Goal: Register for event/course

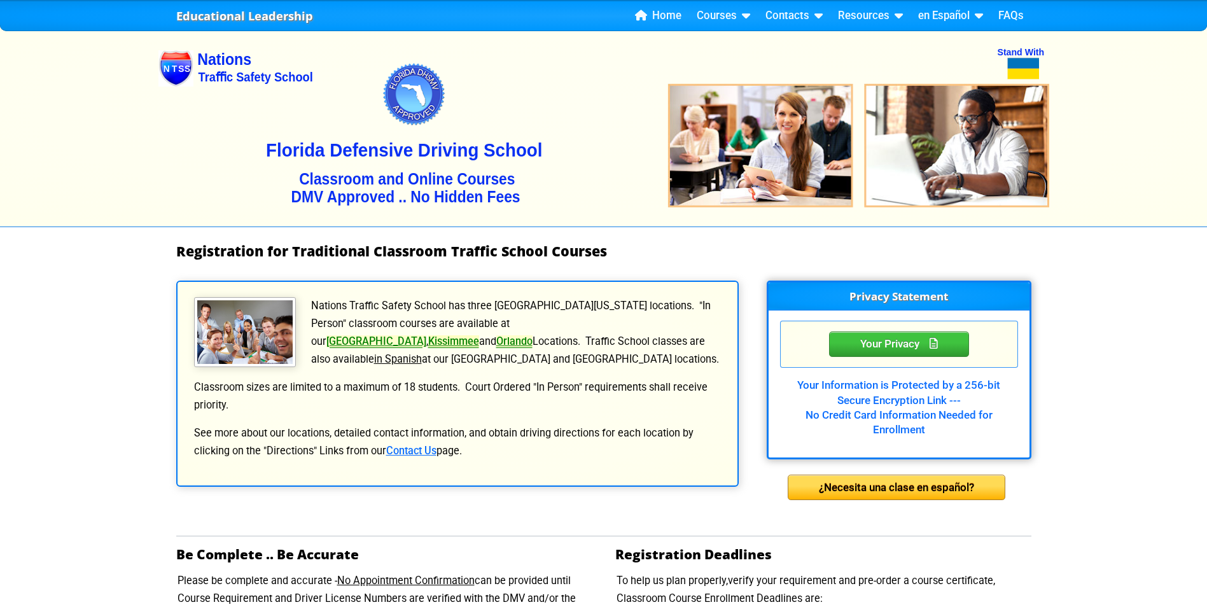
click at [479, 335] on link "Kissimmee" at bounding box center [453, 341] width 51 height 12
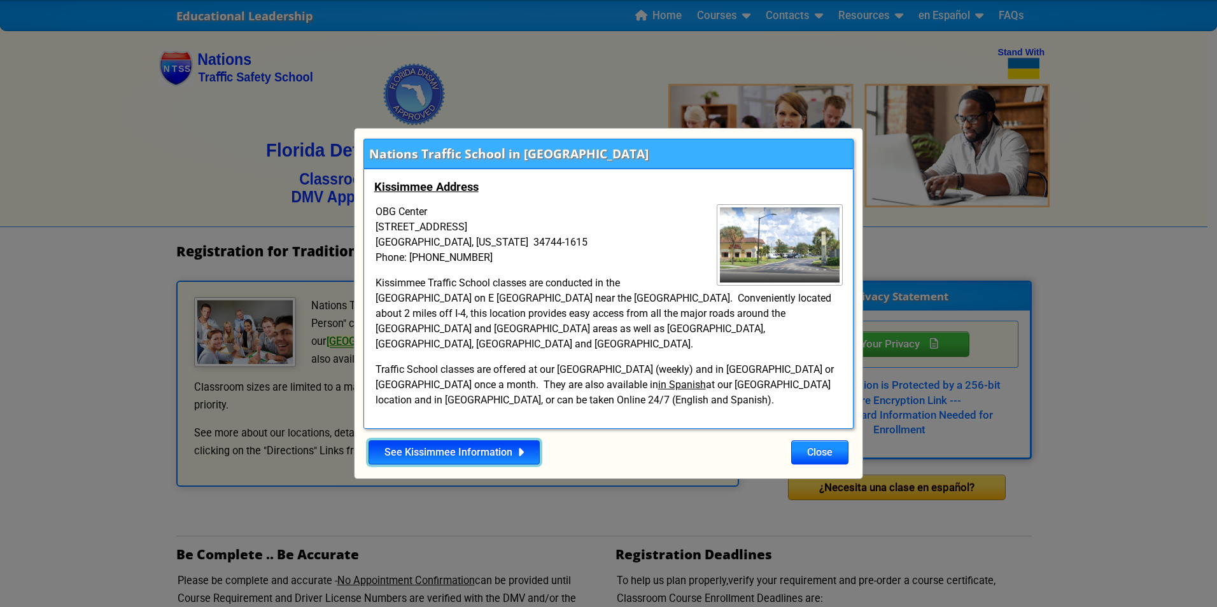
click at [480, 449] on link "See Kissimmee Information" at bounding box center [453, 452] width 171 height 24
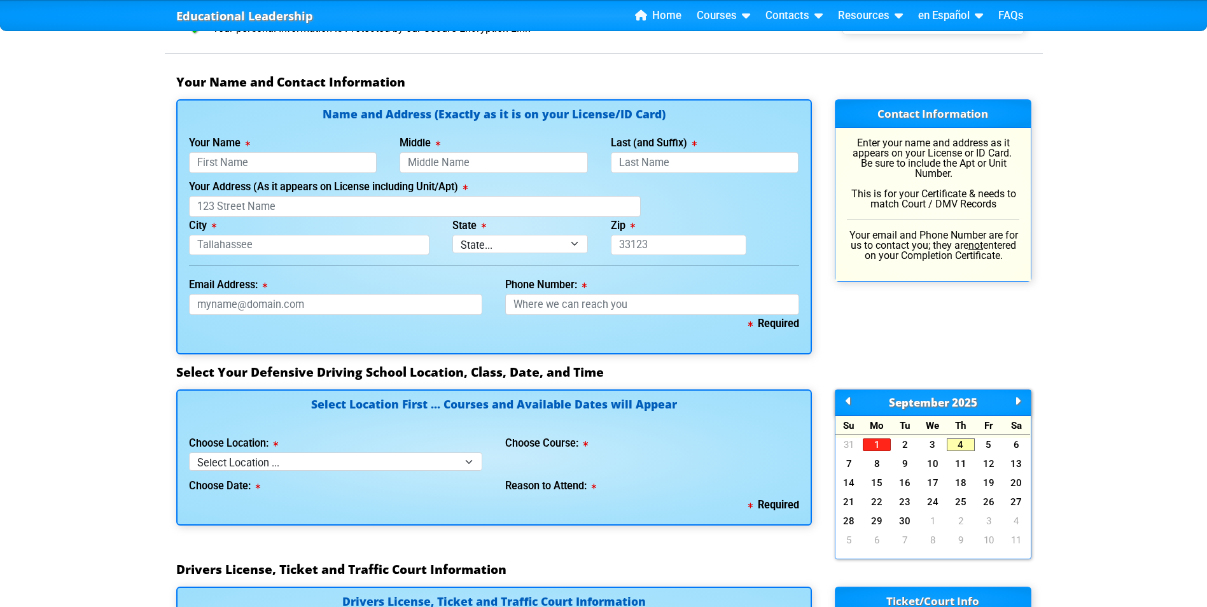
scroll to position [827, 0]
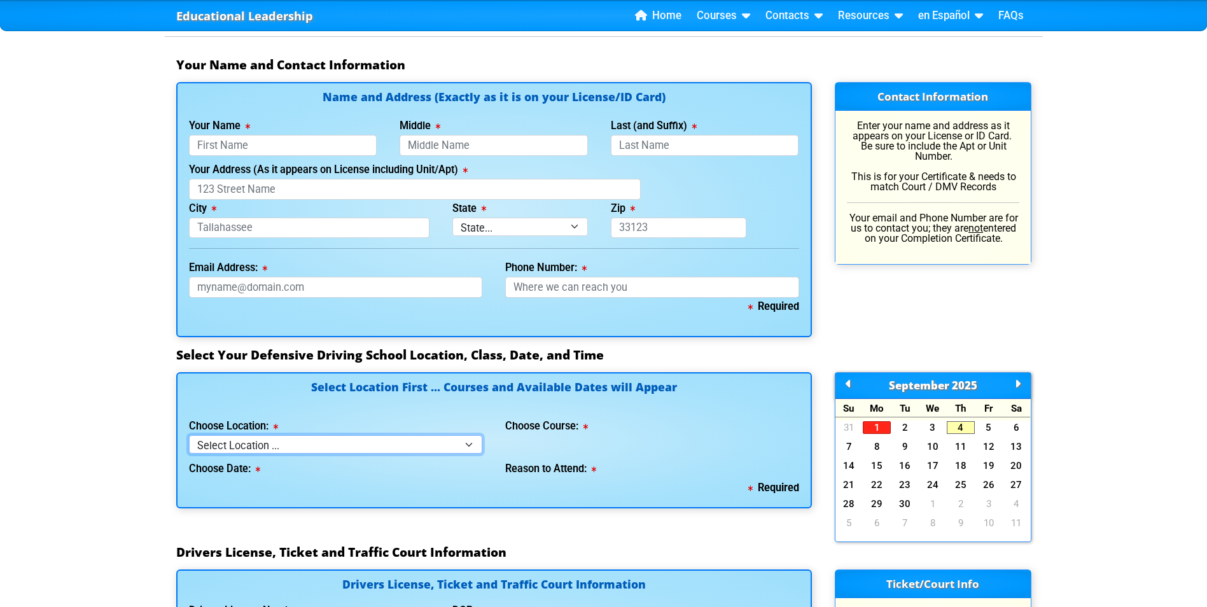
click at [470, 444] on select "Select Location ... Tampa Orlando Kissimmee [GEOGRAPHIC_DATA] - en español [GEO…" at bounding box center [336, 444] width 294 height 18
select select "4"
click at [189, 435] on select "Select Location ... Tampa Orlando Kissimmee [GEOGRAPHIC_DATA] - en español [GEO…" at bounding box center [336, 444] width 294 height 18
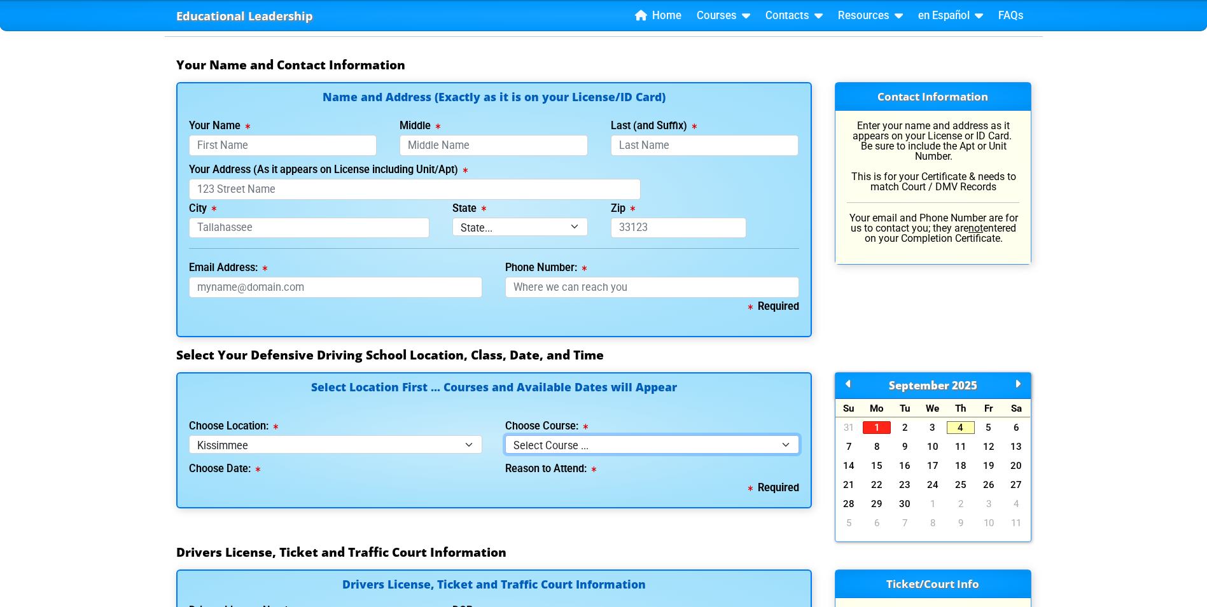
click at [783, 445] on select "Select Course ... 4 Hour BDI Class (Basic Course & TCAC) 4 Hour Under 25 Class …" at bounding box center [652, 444] width 294 height 18
select select "1"
click at [505, 435] on select "Select Course ... 4 Hour BDI Class (Basic Course & TCAC) 4 Hour Under 25 Class …" at bounding box center [652, 444] width 294 height 18
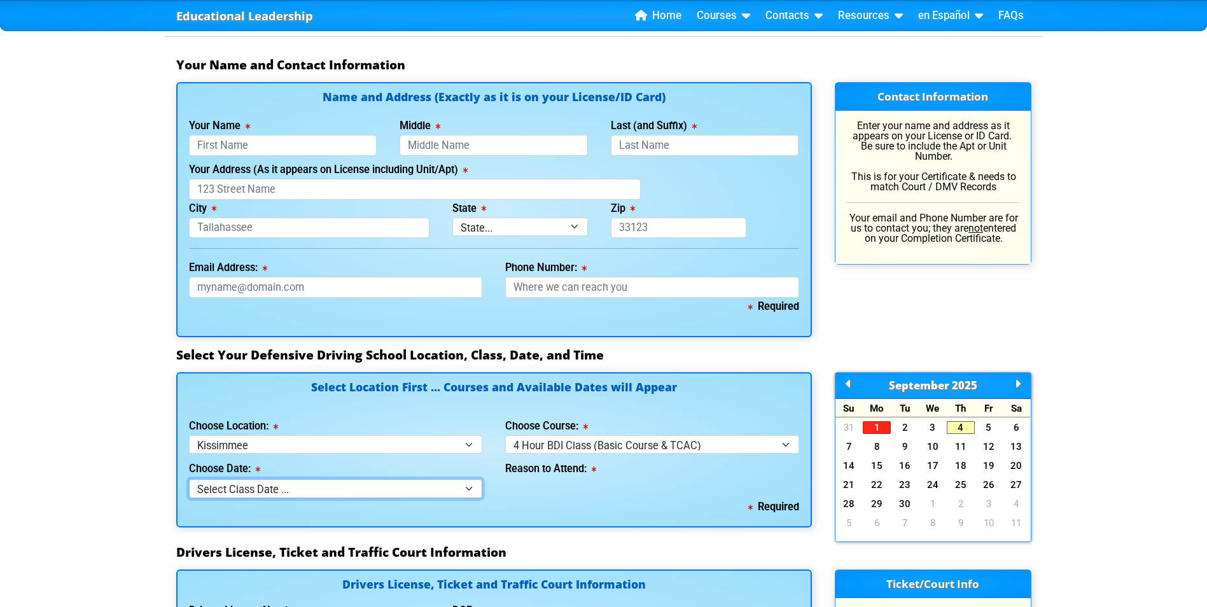
click at [366, 494] on select "Select Class Date ... [DATE] -- ([DATE] from 9:30am-1:30pm)" at bounding box center [336, 488] width 294 height 18
select select "[DATE], 4"
click at [189, 479] on select "Select Class Date ... [DATE] -- ([DATE] from 9:30am-1:30pm)" at bounding box center [336, 488] width 294 height 18
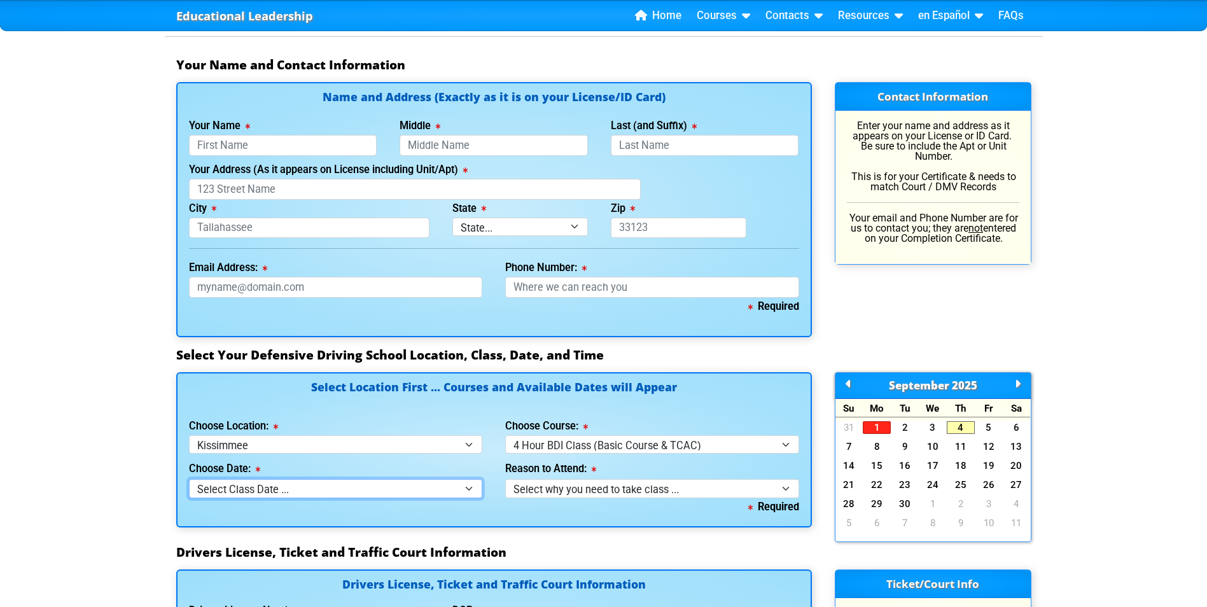
select select
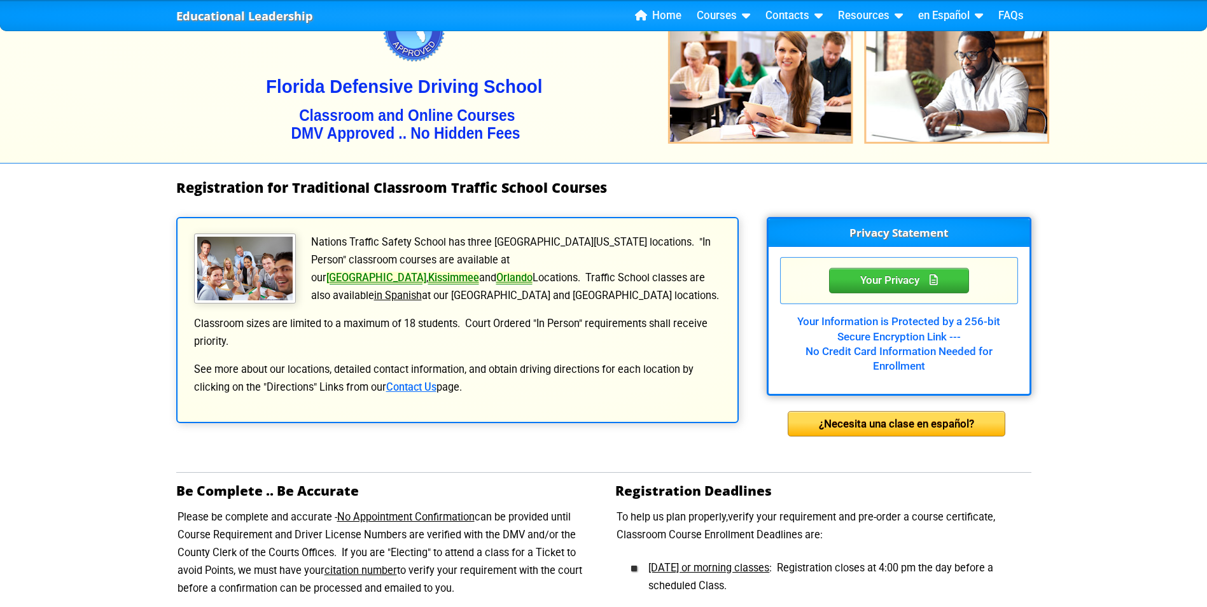
scroll to position [0, 0]
